Goal: Information Seeking & Learning: Check status

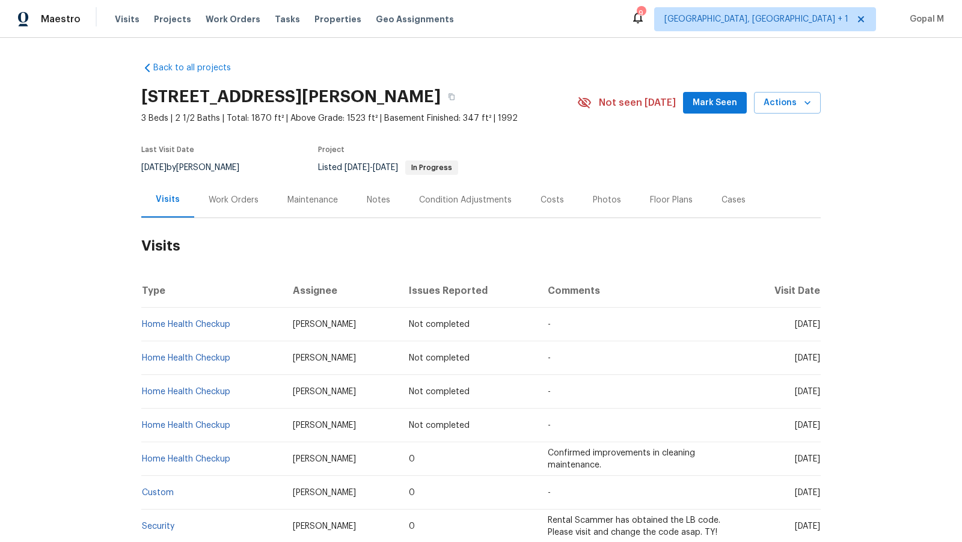
click at [236, 202] on div "Work Orders" at bounding box center [234, 200] width 50 height 12
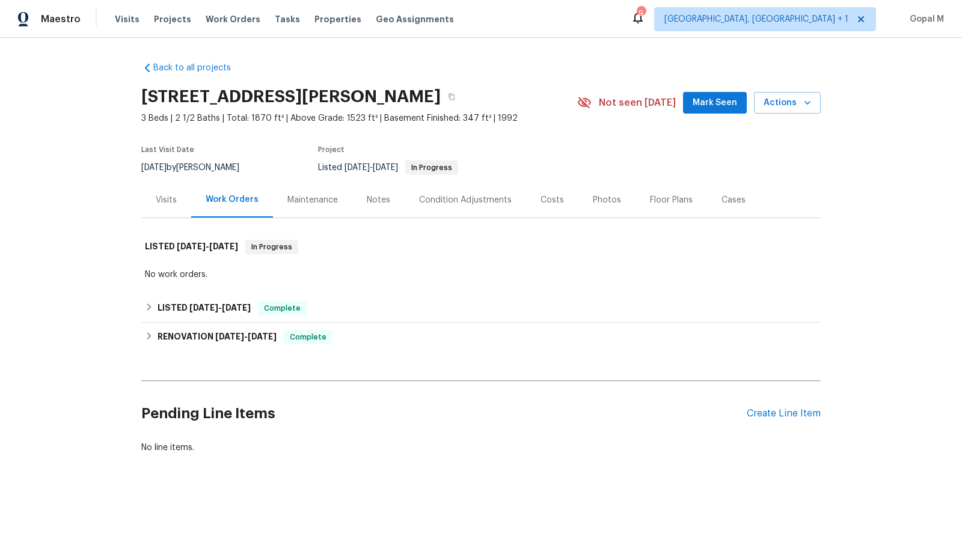
click at [169, 203] on div "Visits" at bounding box center [166, 200] width 21 height 12
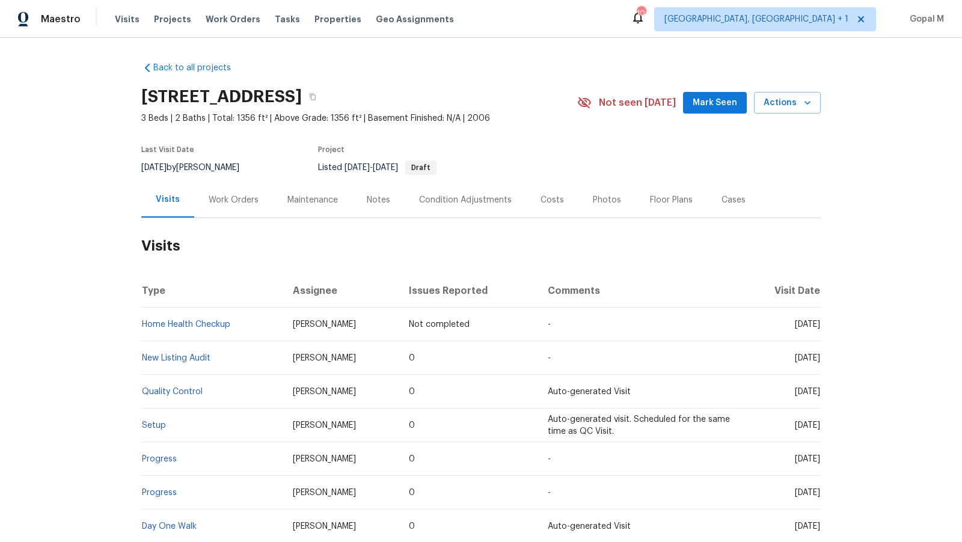
click at [252, 201] on div "Work Orders" at bounding box center [234, 200] width 50 height 12
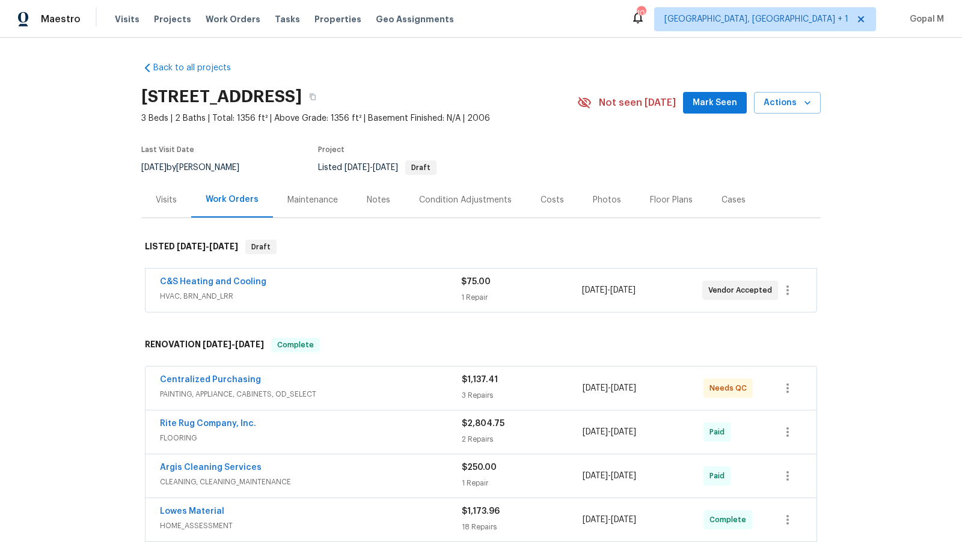
click at [389, 285] on div "C&S Heating and Cooling" at bounding box center [310, 283] width 301 height 14
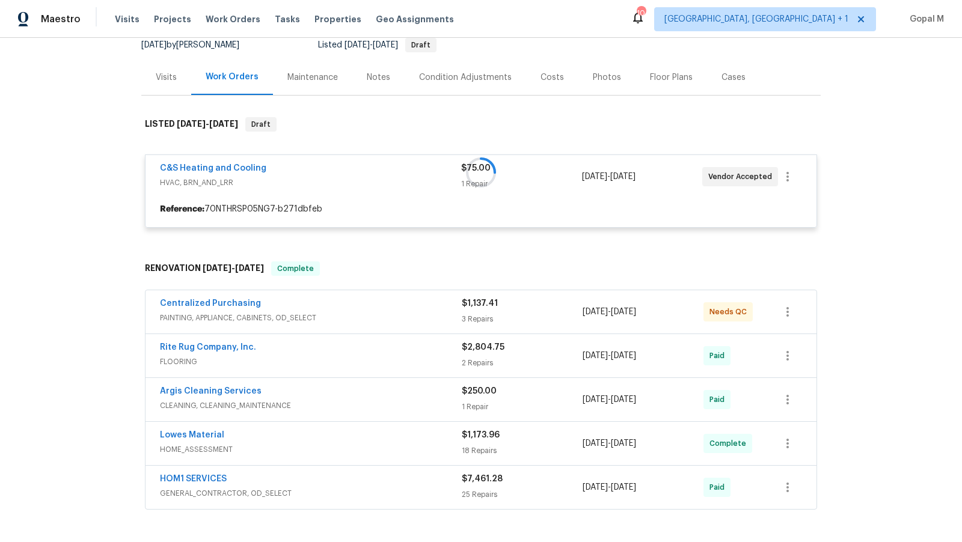
scroll to position [123, 0]
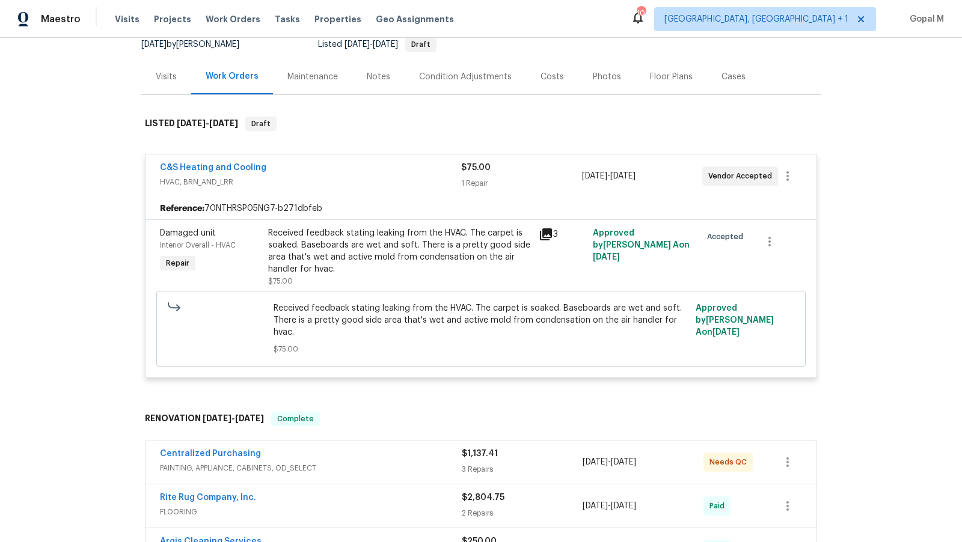
click at [472, 236] on div "Received feedback stating leaking from the HVAC. The carpet is soaked. Baseboar…" at bounding box center [399, 251] width 263 height 48
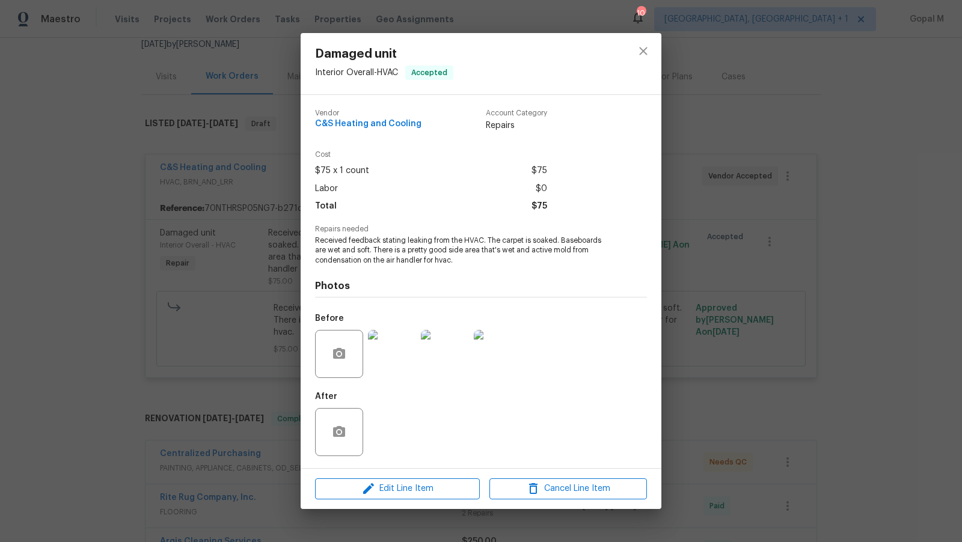
click at [391, 344] on img at bounding box center [392, 354] width 48 height 48
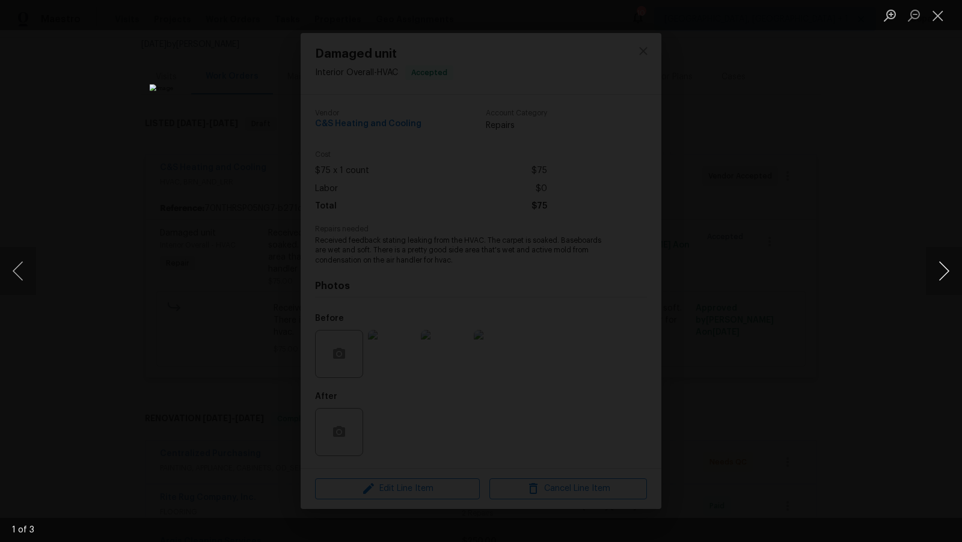
click at [936, 261] on button "Next image" at bounding box center [943, 271] width 36 height 48
click at [939, 18] on button "Close lightbox" at bounding box center [937, 15] width 24 height 21
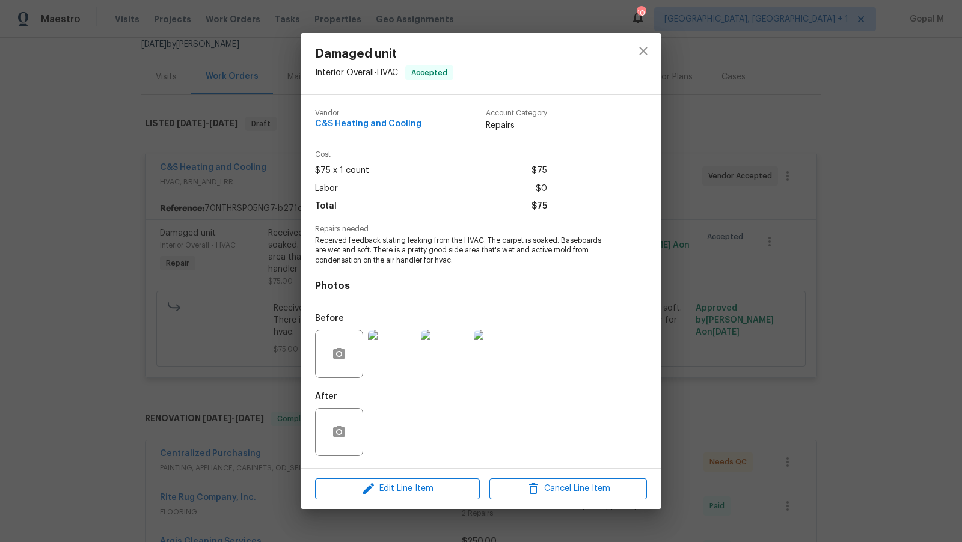
click at [772, 151] on div "Damaged unit Interior Overall - HVAC Accepted Vendor C&S Heating and Cooling Ac…" at bounding box center [481, 271] width 962 height 542
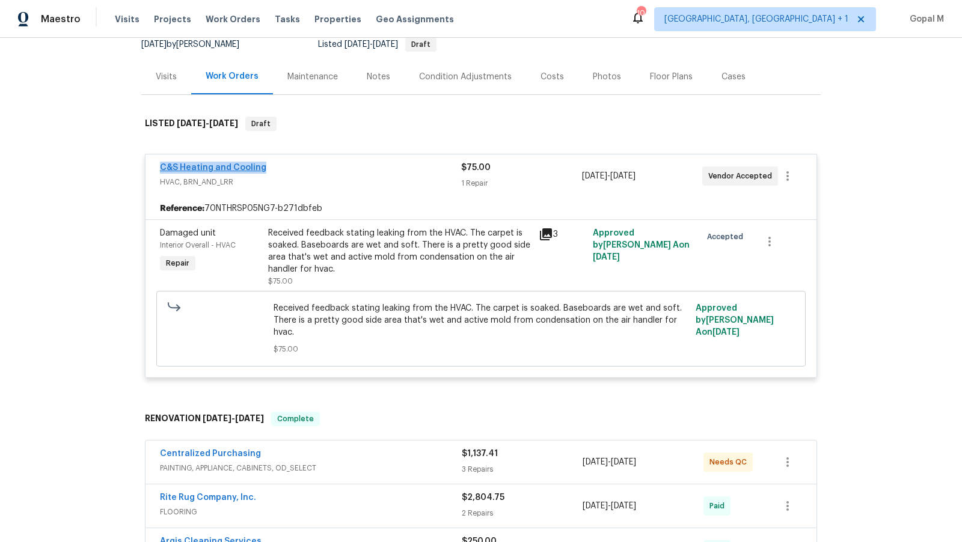
drag, startPoint x: 267, startPoint y: 165, endPoint x: 160, endPoint y: 169, distance: 106.5
click at [160, 169] on div "C&S Heating and Cooling" at bounding box center [310, 169] width 301 height 14
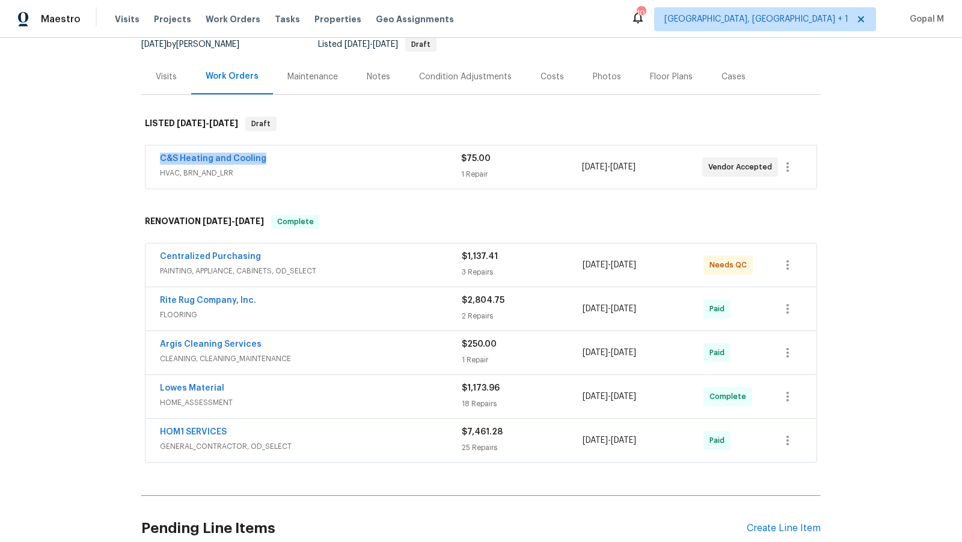
copy link "C&S Heating and Cooling"
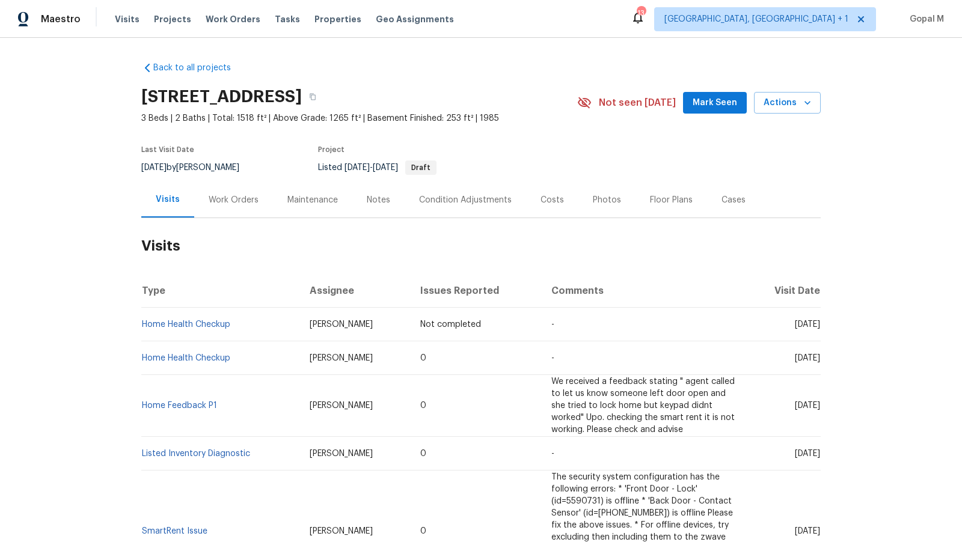
click at [226, 203] on div "Work Orders" at bounding box center [234, 200] width 50 height 12
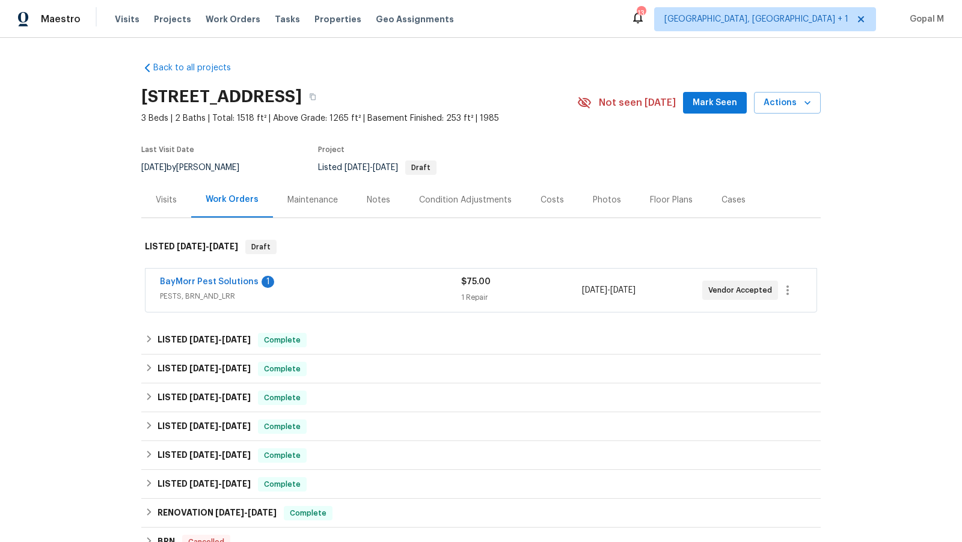
click at [367, 290] on span "PESTS, BRN_AND_LRR" at bounding box center [310, 296] width 301 height 12
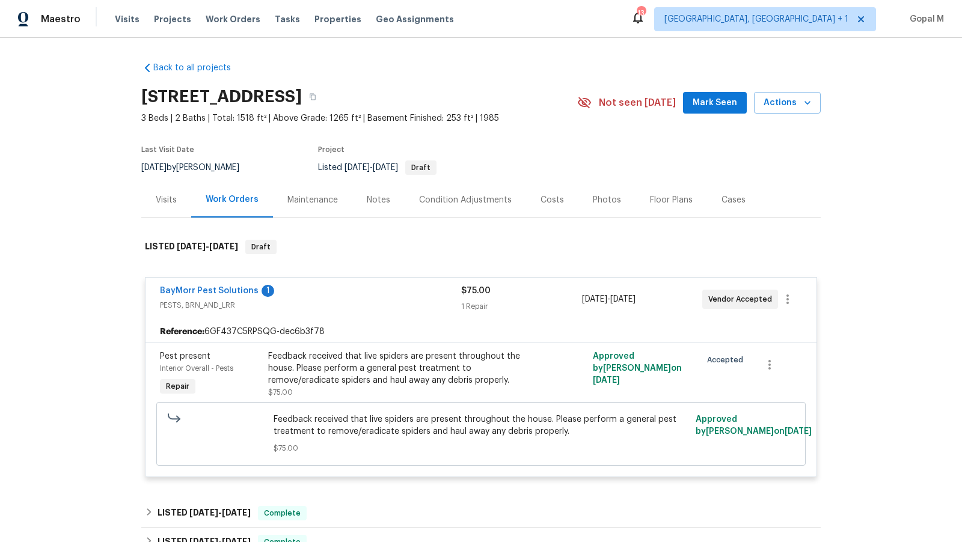
click at [177, 199] on div "Visits" at bounding box center [166, 199] width 50 height 35
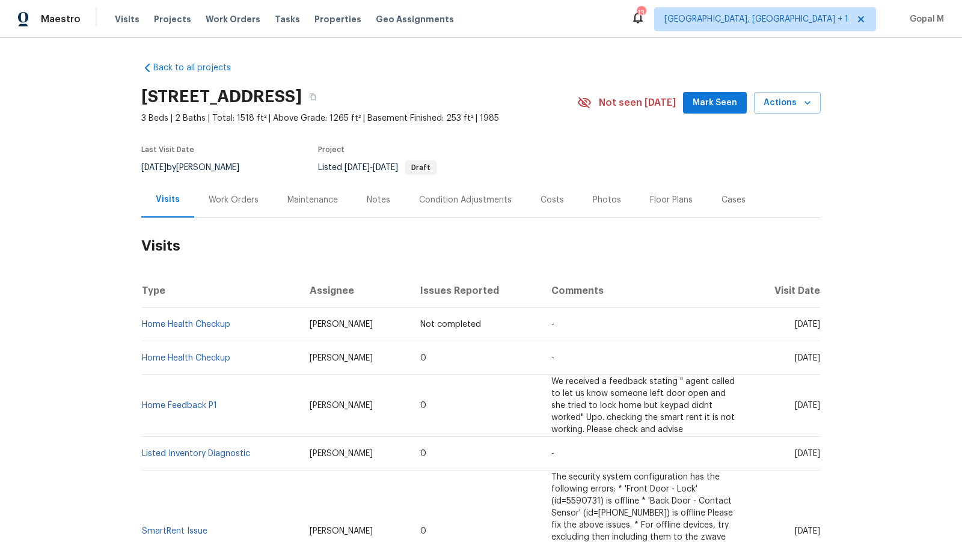
click at [245, 205] on div "Work Orders" at bounding box center [234, 200] width 50 height 12
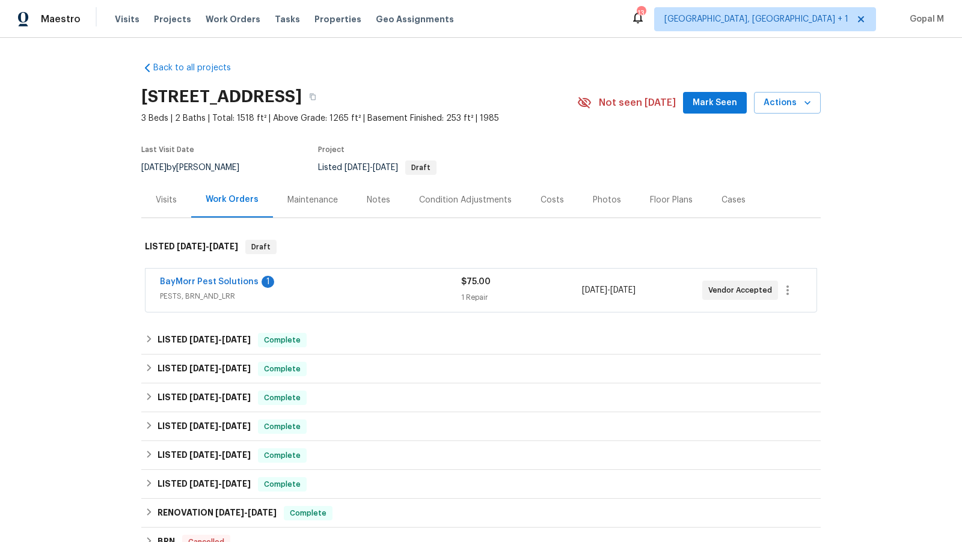
click at [396, 294] on span "PESTS, BRN_AND_LRR" at bounding box center [310, 296] width 301 height 12
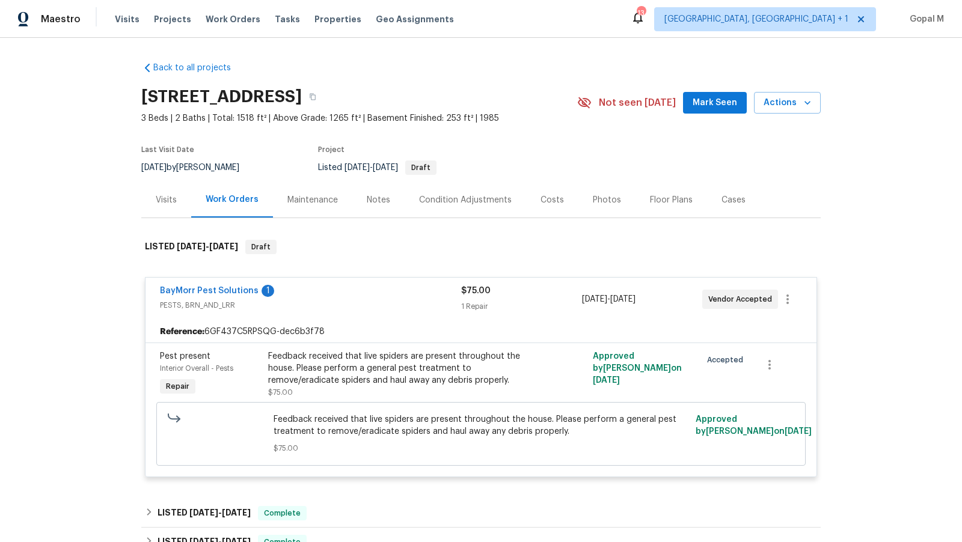
click at [167, 203] on div "Visits" at bounding box center [166, 200] width 21 height 12
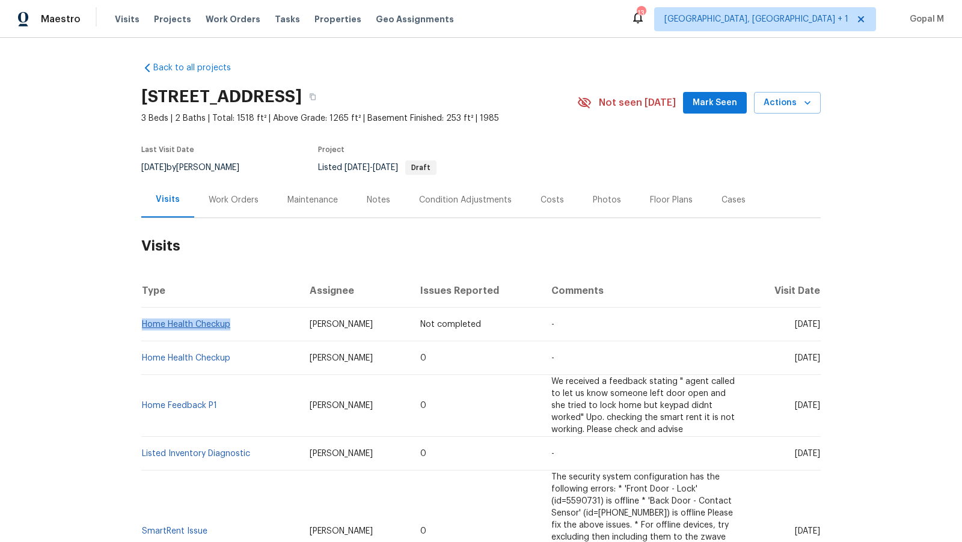
drag, startPoint x: 234, startPoint y: 325, endPoint x: 144, endPoint y: 325, distance: 90.7
click at [144, 325] on td "Home Health Checkup" at bounding box center [220, 325] width 159 height 34
copy link "Home Health Checkup"
drag, startPoint x: 180, startPoint y: 167, endPoint x: 128, endPoint y: 167, distance: 52.3
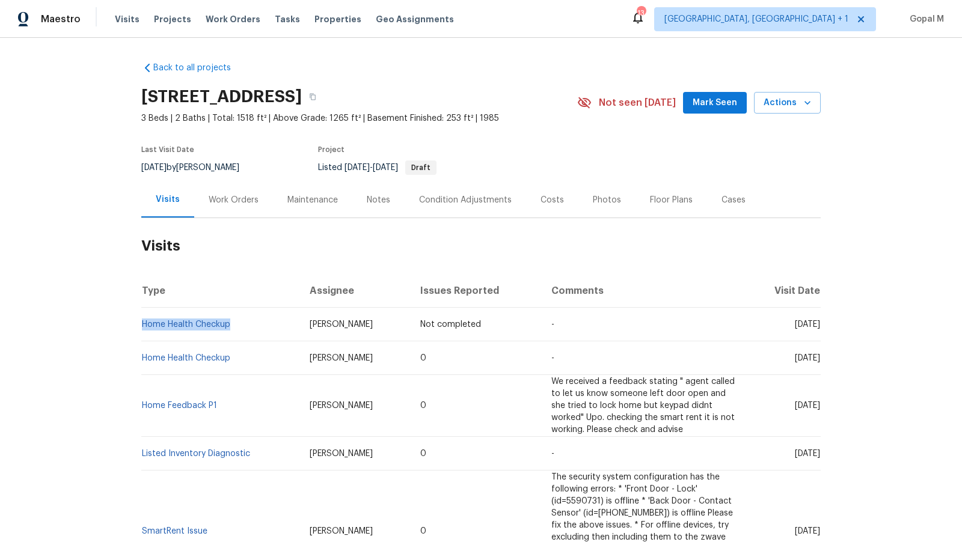
click at [128, 167] on div "Back to all projects 5407 Effingham Ct, Lithonia, GA 30038 3 Beds | 2 Baths | T…" at bounding box center [481, 290] width 962 height 504
copy span "7/30/2025"
click at [239, 200] on div "Work Orders" at bounding box center [234, 200] width 50 height 12
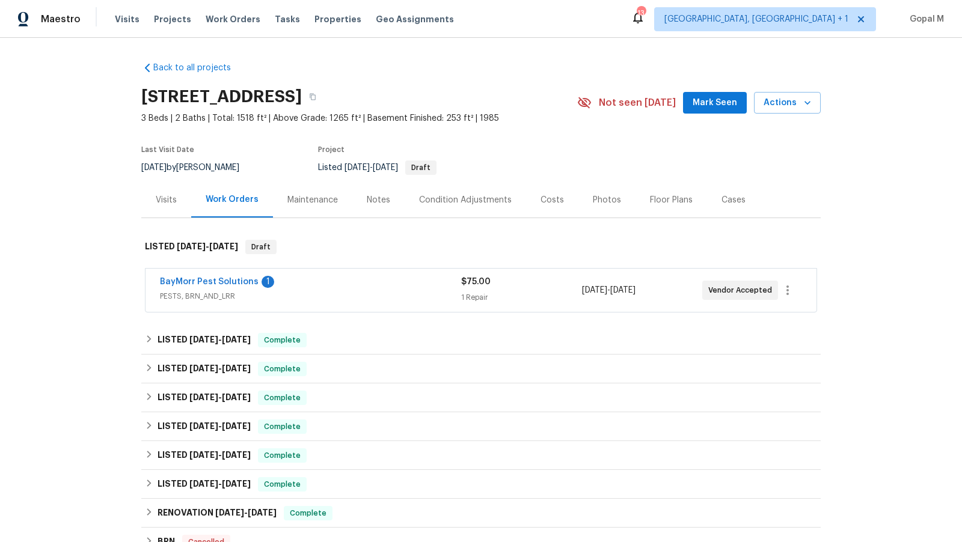
drag, startPoint x: 662, startPoint y: 291, endPoint x: 580, endPoint y: 292, distance: 82.3
click at [580, 292] on div "BayMorr Pest Solutions 1 PESTS, BRN_AND_LRR $75.00 1 Repair 9/5/2025 - 9/7/2025…" at bounding box center [466, 290] width 613 height 29
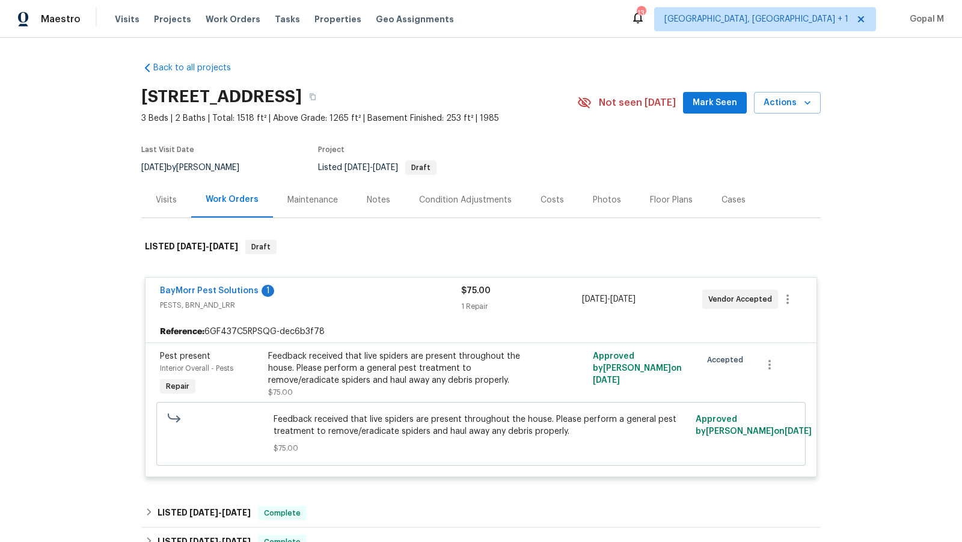
copy div "9/5/2025 - 9/7/2025"
click at [171, 204] on div "Visits" at bounding box center [166, 200] width 21 height 12
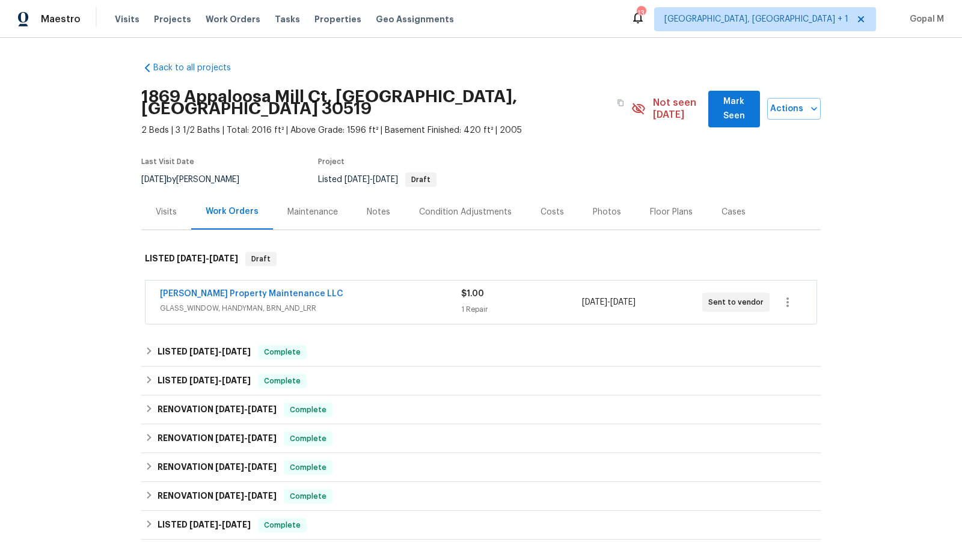
click at [412, 304] on div "Glen Property Maintenance LLC GLASS_WINDOW, HANDYMAN, BRN_AND_LRR" at bounding box center [310, 302] width 301 height 29
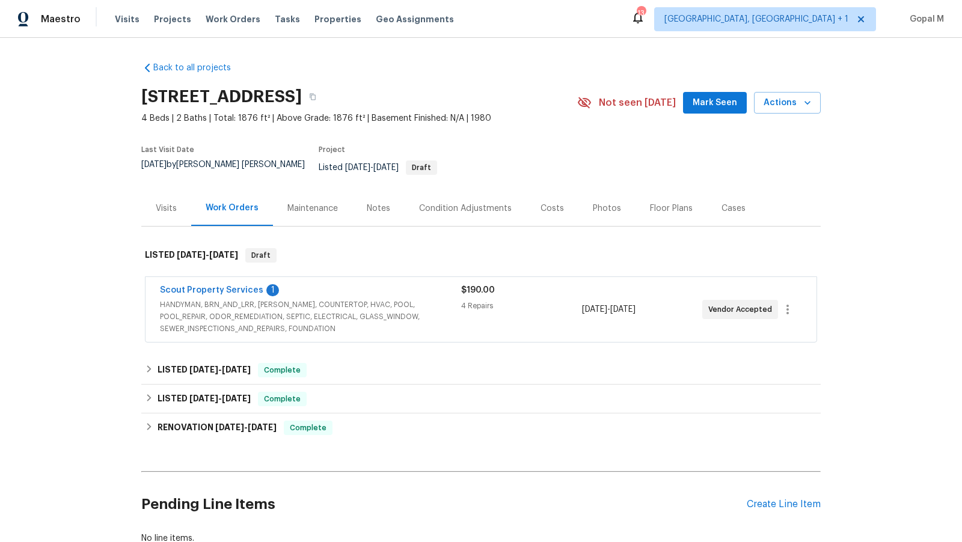
click at [394, 311] on span "HANDYMAN, BRN_AND_LRR, [PERSON_NAME], COUNTERTOP, HVAC, POOL, POOL_REPAIR, ODOR…" at bounding box center [310, 317] width 301 height 36
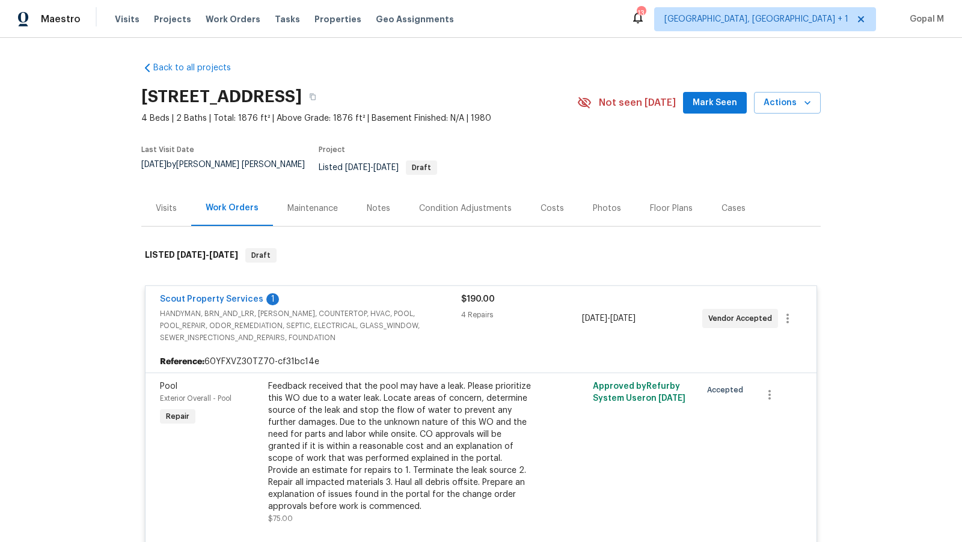
click at [162, 191] on div "Visits" at bounding box center [166, 208] width 50 height 35
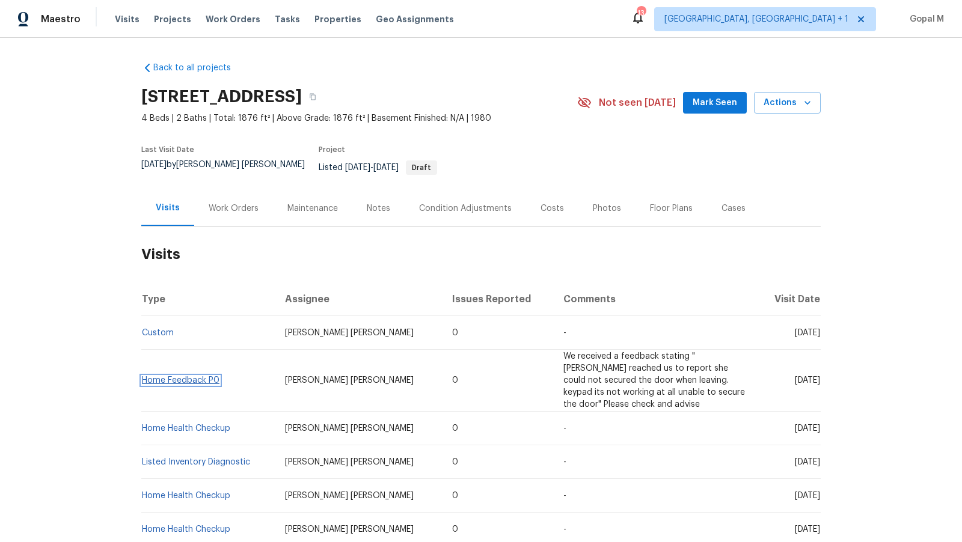
click at [168, 376] on link "Home Feedback P0" at bounding box center [181, 380] width 78 height 8
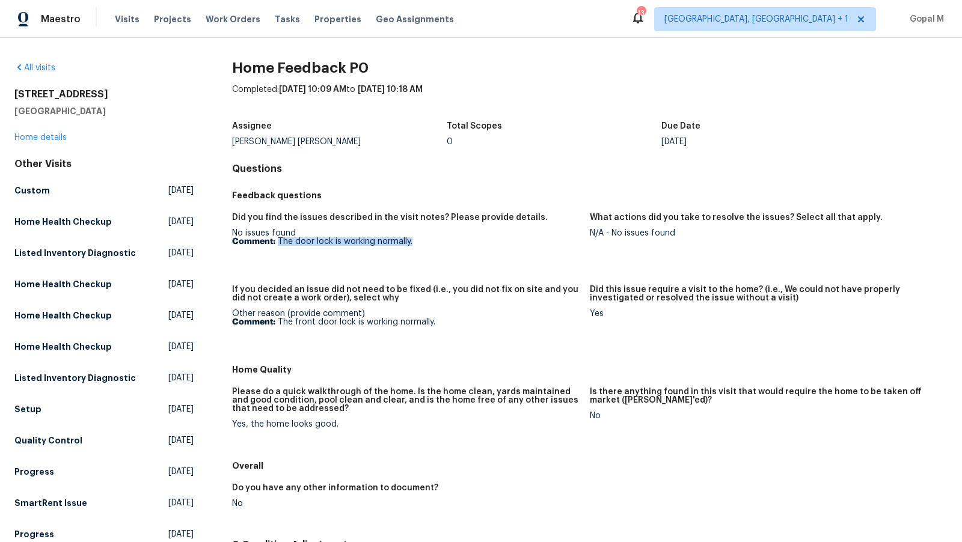
drag, startPoint x: 277, startPoint y: 241, endPoint x: 459, endPoint y: 242, distance: 182.1
click at [459, 242] on p "Comment: The door lock is working normally." at bounding box center [406, 241] width 348 height 8
copy p "The door lock is working normally."
drag, startPoint x: 250, startPoint y: 424, endPoint x: 346, endPoint y: 424, distance: 96.2
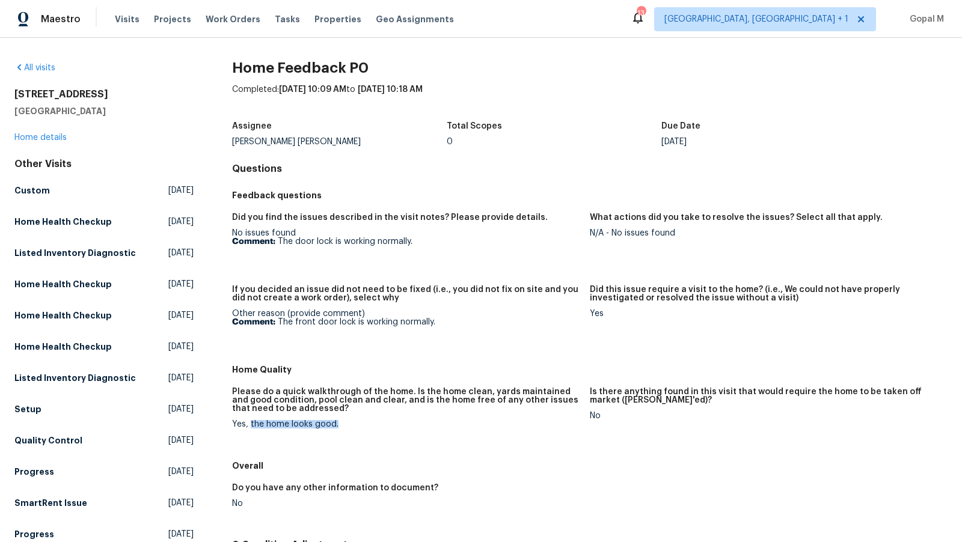
click at [346, 424] on div "Yes, the home looks good." at bounding box center [406, 424] width 348 height 8
copy div "the home looks good."
